Goal: Find specific page/section: Find specific page/section

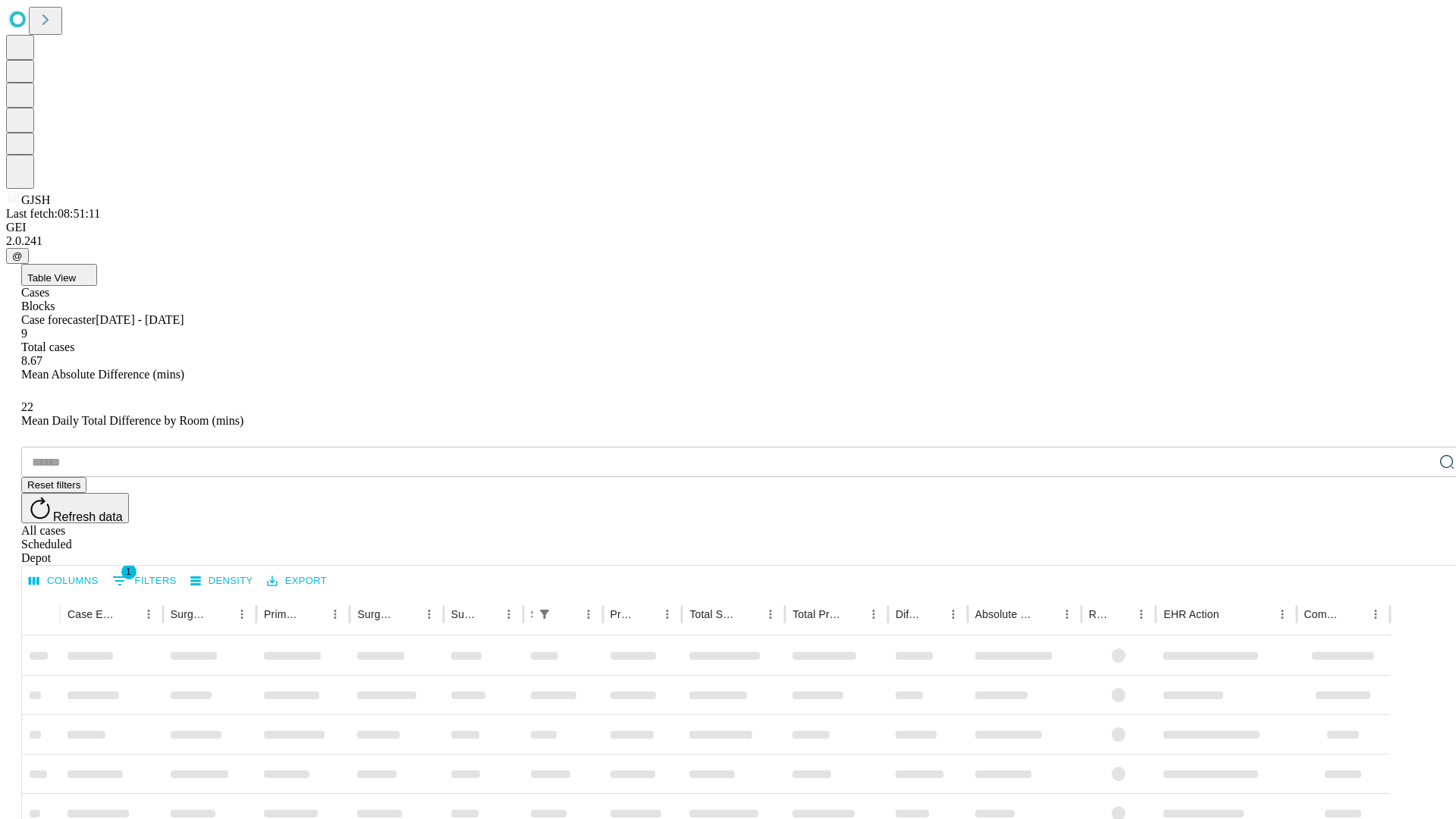
click at [1417, 552] on div "Depot" at bounding box center [742, 558] width 1444 height 14
